Goal: Information Seeking & Learning: Find specific page/section

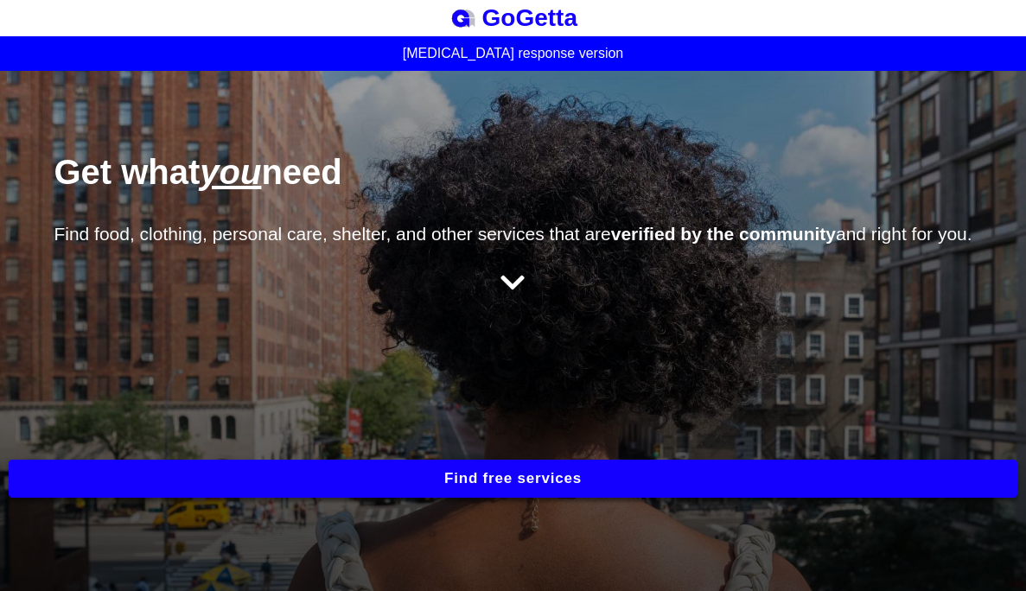
click at [461, 494] on button "Find free services" at bounding box center [513, 479] width 1008 height 38
click at [397, 486] on button "Find free services" at bounding box center [513, 479] width 1008 height 38
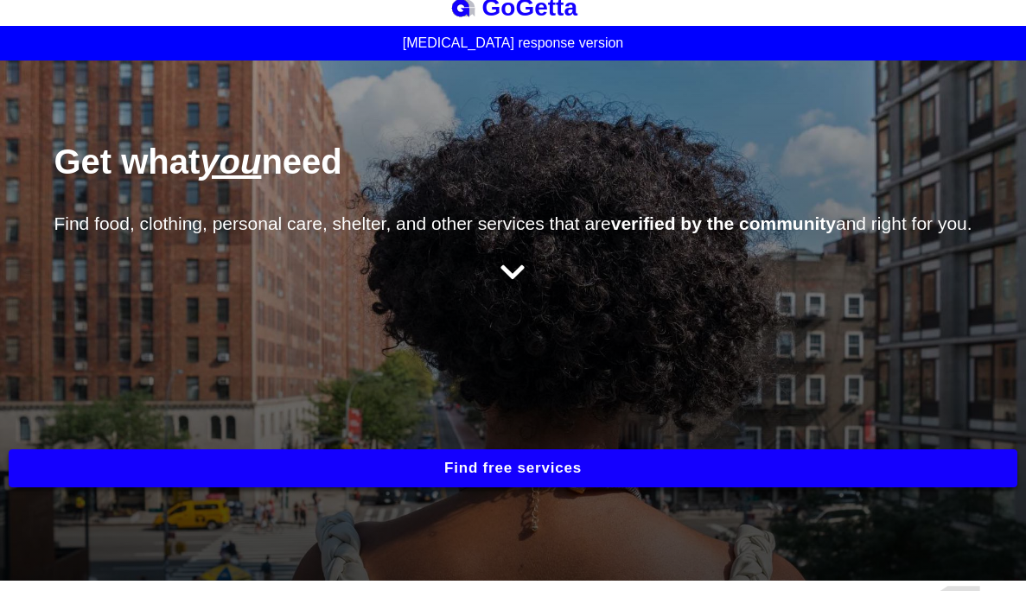
click at [510, 268] on icon at bounding box center [512, 272] width 24 height 28
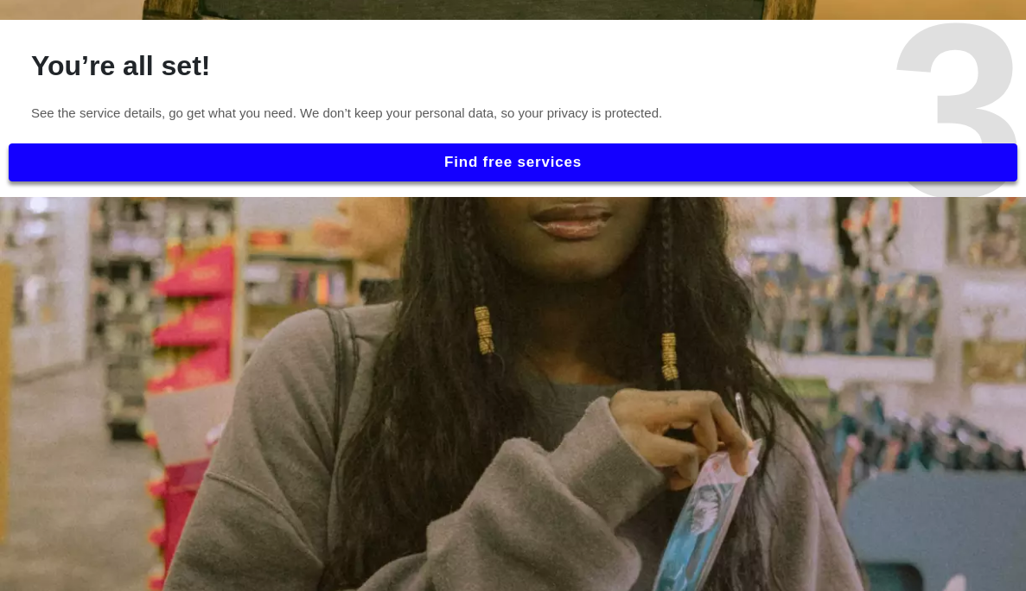
scroll to position [1834, 0]
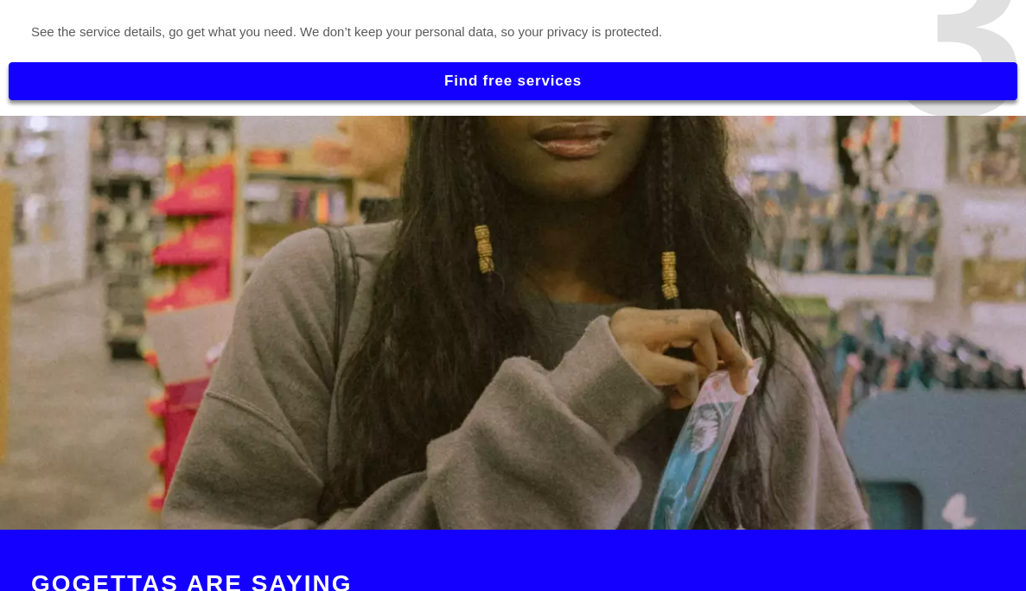
click at [496, 91] on button "Find free services" at bounding box center [513, 81] width 1008 height 38
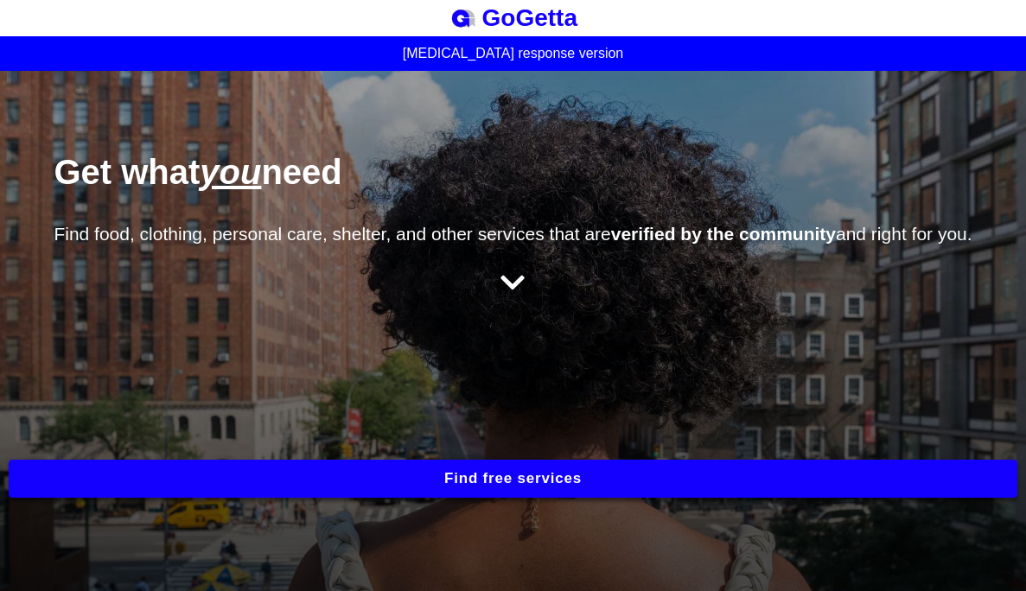
click at [492, 486] on button "Find free services" at bounding box center [513, 479] width 1008 height 38
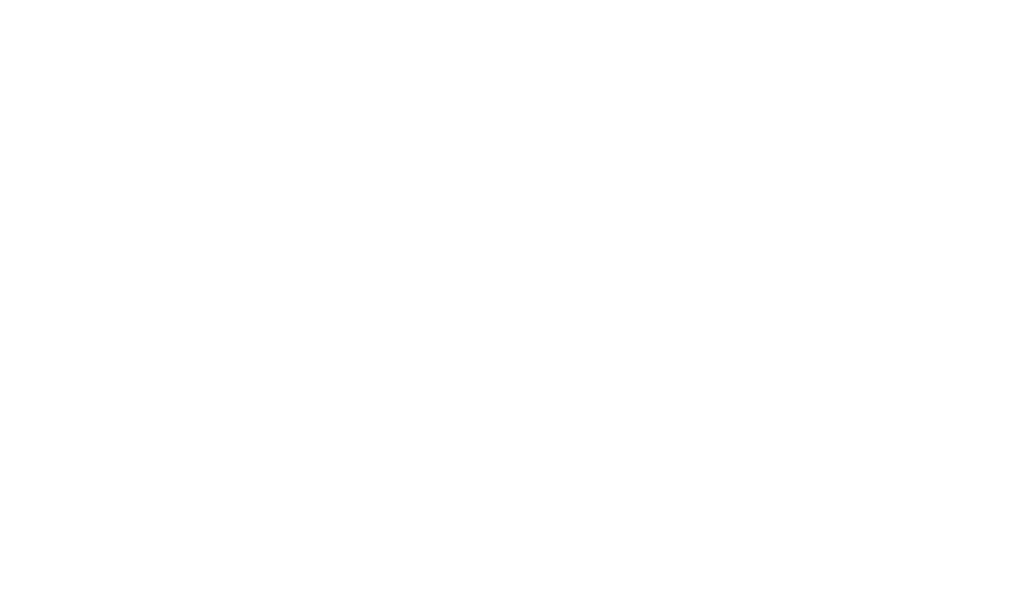
click at [586, 0] on html at bounding box center [513, 0] width 1026 height 0
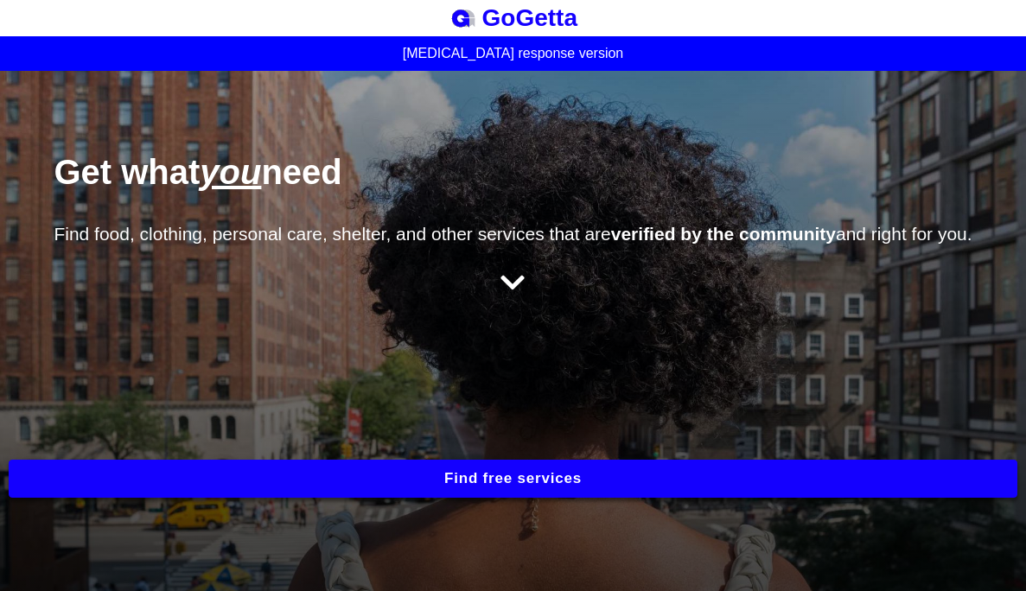
click at [525, 475] on button "Find free services" at bounding box center [513, 479] width 1008 height 38
